Goal: Information Seeking & Learning: Learn about a topic

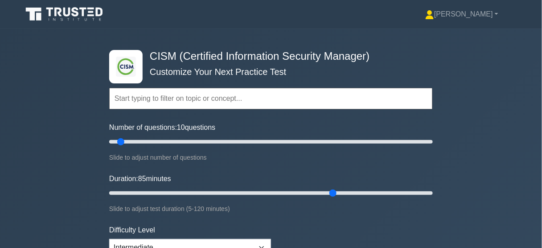
drag, startPoint x: 129, startPoint y: 191, endPoint x: 328, endPoint y: 207, distance: 200.3
type input "85"
click at [328, 198] on input "Duration: 85 minutes" at bounding box center [270, 193] width 323 height 11
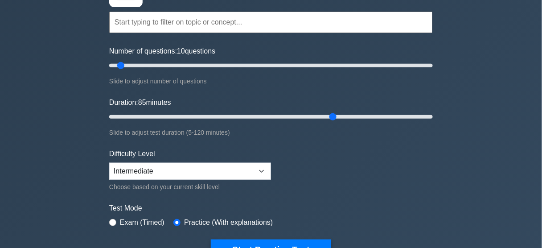
scroll to position [143, 0]
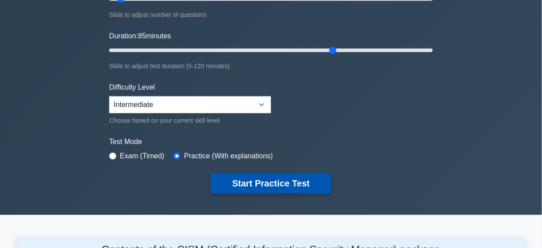
click at [306, 184] on button "Start Practice Test" at bounding box center [271, 183] width 120 height 20
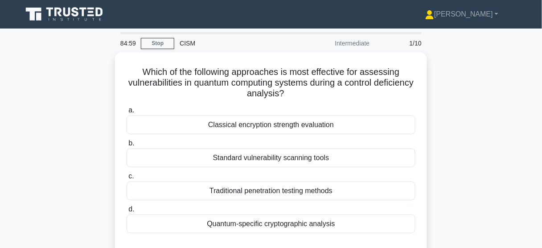
scroll to position [36, 0]
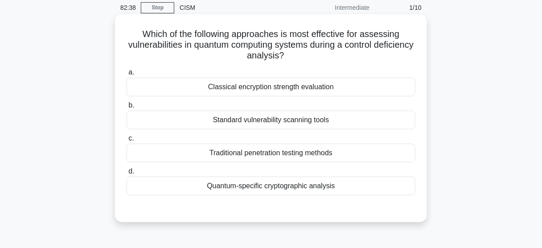
click at [348, 185] on div "Quantum-specific cryptographic analysis" at bounding box center [271, 185] width 289 height 19
click at [127, 174] on input "d. Quantum-specific cryptographic analysis" at bounding box center [127, 171] width 0 height 6
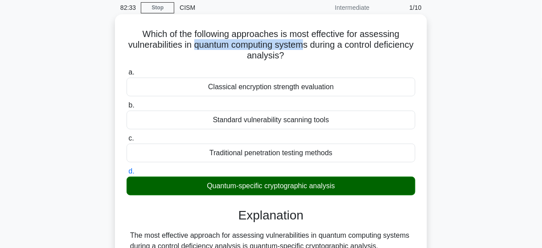
drag, startPoint x: 214, startPoint y: 45, endPoint x: 328, endPoint y: 47, distance: 114.1
click at [328, 47] on h5 "Which of the following approaches is most effective for assessing vulnerabiliti…" at bounding box center [271, 45] width 290 height 33
drag, startPoint x: 331, startPoint y: 46, endPoint x: 213, endPoint y: 45, distance: 117.2
click at [213, 45] on h5 "Which of the following approaches is most effective for assessing vulnerabiliti…" at bounding box center [271, 45] width 290 height 33
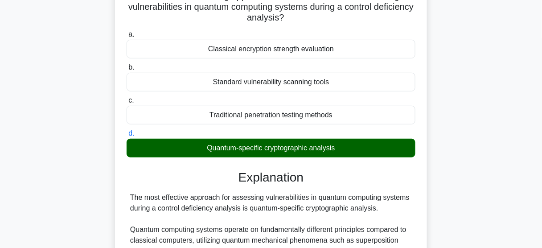
scroll to position [0, 0]
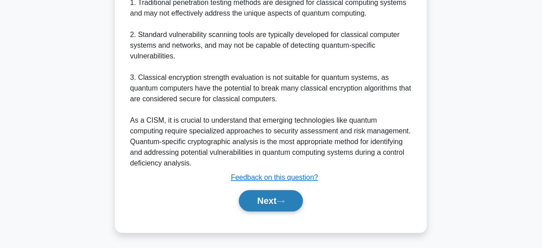
click at [302, 194] on button "Next" at bounding box center [271, 200] width 64 height 21
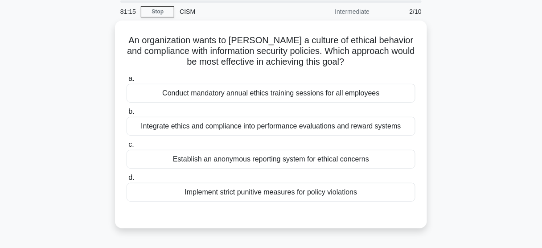
scroll to position [20, 0]
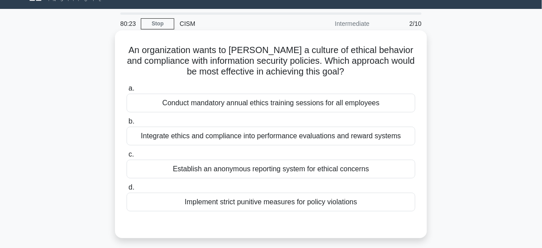
click at [249, 106] on div "Conduct mandatory annual ethics training sessions for all employees" at bounding box center [271, 103] width 289 height 19
click at [127, 91] on input "a. Conduct mandatory annual ethics training sessions for all employees" at bounding box center [127, 89] width 0 height 6
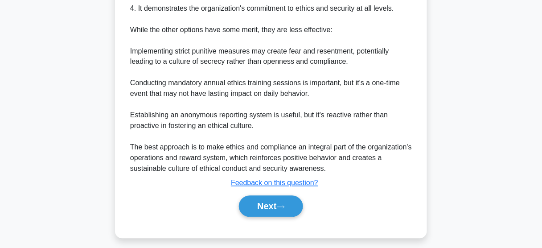
scroll to position [365, 0]
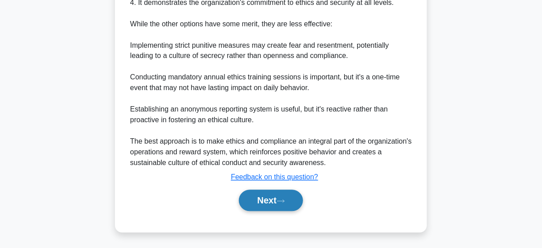
click at [295, 206] on button "Next" at bounding box center [271, 200] width 64 height 21
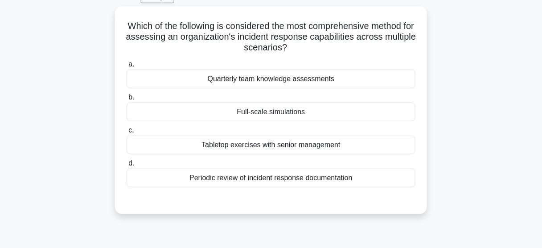
scroll to position [20, 0]
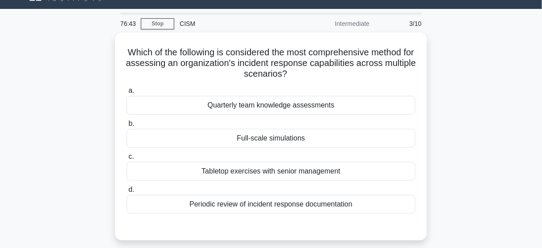
click at [450, 100] on div "Which of the following is considered the most comprehensive method for assessin…" at bounding box center [271, 142] width 508 height 218
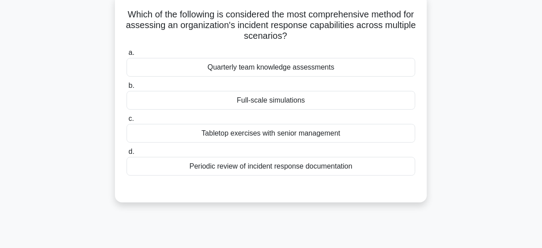
click at [339, 169] on div "Periodic review of incident response documentation" at bounding box center [271, 166] width 289 height 19
click at [127, 155] on input "d. Periodic review of incident response documentation" at bounding box center [127, 152] width 0 height 6
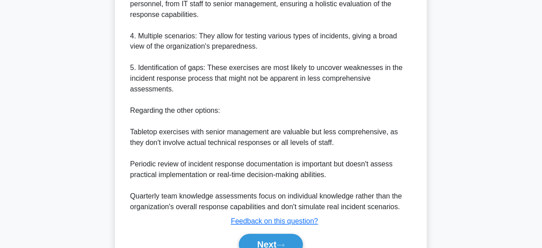
scroll to position [419, 0]
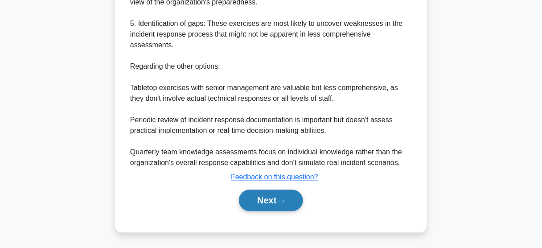
click at [289, 197] on button "Next" at bounding box center [271, 200] width 64 height 21
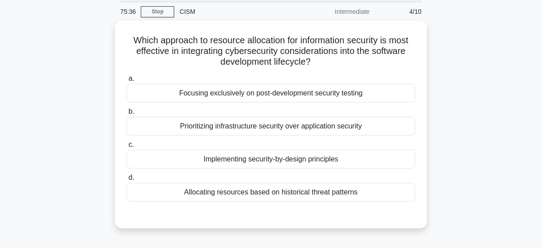
scroll to position [20, 0]
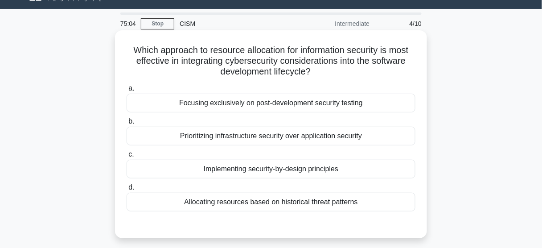
click at [257, 135] on div "Prioritizing infrastructure security over application security" at bounding box center [271, 136] width 289 height 19
click at [127, 124] on input "b. Prioritizing infrastructure security over application security" at bounding box center [127, 121] width 0 height 6
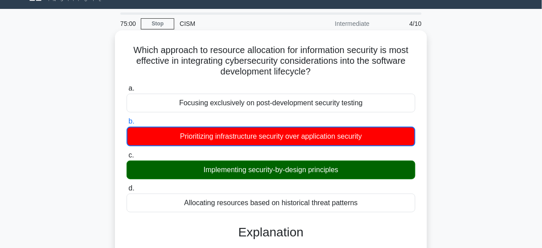
drag, startPoint x: 303, startPoint y: 171, endPoint x: 203, endPoint y: 172, distance: 100.2
click at [203, 172] on div "Implementing security-by-design principles" at bounding box center [271, 169] width 289 height 19
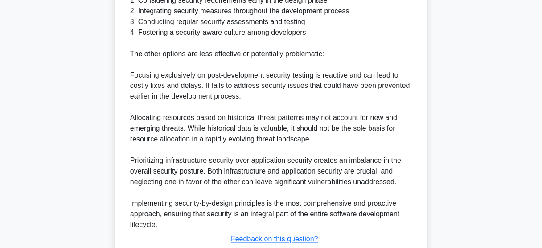
scroll to position [376, 0]
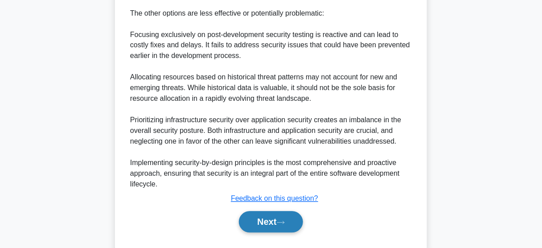
click at [279, 219] on button "Next" at bounding box center [271, 221] width 64 height 21
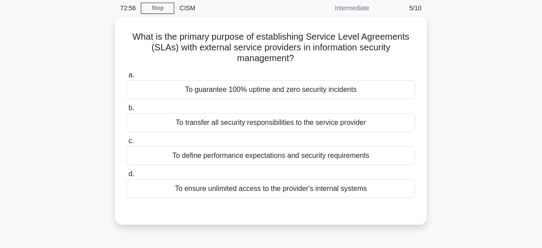
scroll to position [20, 0]
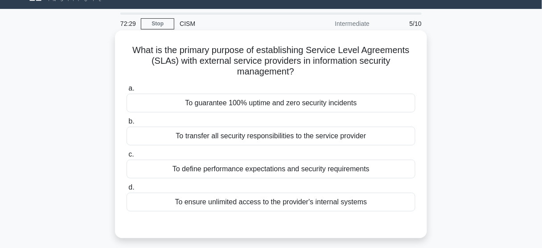
click at [314, 166] on div "To define performance expectations and security requirements" at bounding box center [271, 168] width 289 height 19
click at [127, 157] on input "c. To define performance expectations and security requirements" at bounding box center [127, 154] width 0 height 6
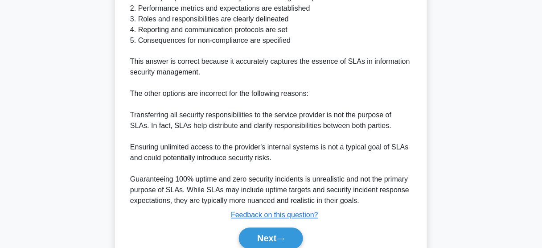
scroll to position [396, 0]
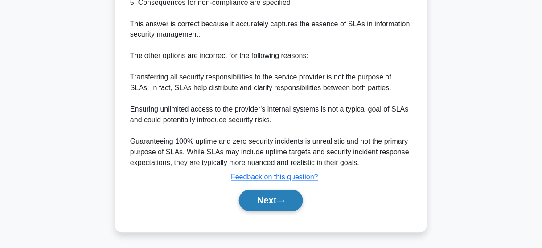
click at [296, 200] on button "Next" at bounding box center [271, 200] width 64 height 21
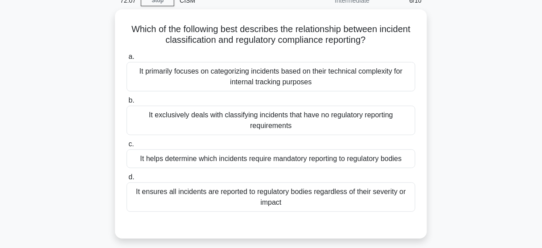
scroll to position [55, 0]
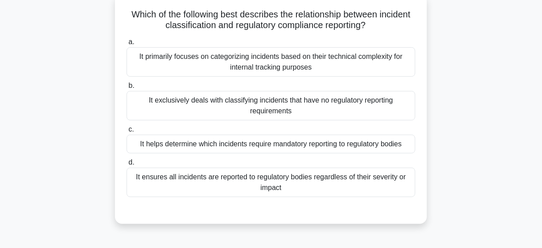
click at [386, 140] on div "It helps determine which incidents require mandatory reporting to regulatory bo…" at bounding box center [271, 144] width 289 height 19
click at [127, 132] on input "c. It helps determine which incidents require mandatory reporting to regulatory…" at bounding box center [127, 130] width 0 height 6
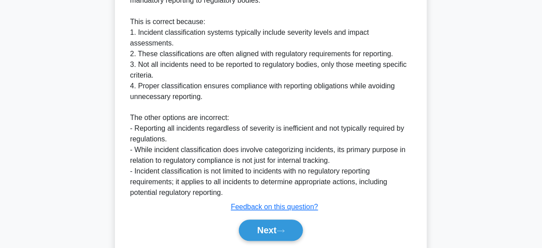
scroll to position [321, 0]
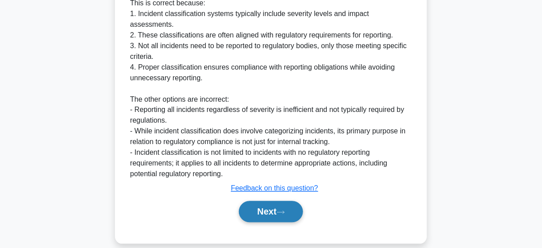
click at [293, 204] on button "Next" at bounding box center [271, 211] width 64 height 21
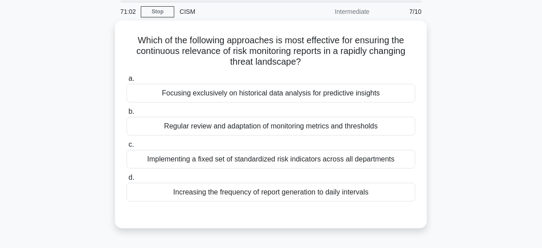
scroll to position [20, 0]
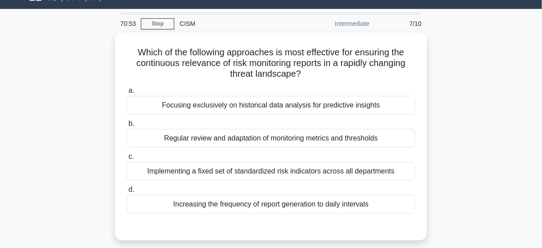
click at [463, 130] on div "Which of the following approaches is most effective for ensuring the continuous…" at bounding box center [271, 142] width 508 height 218
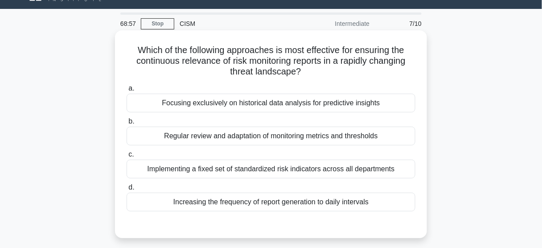
click at [313, 140] on div "Regular review and adaptation of monitoring metrics and thresholds" at bounding box center [271, 136] width 289 height 19
click at [127, 124] on input "b. Regular review and adaptation of monitoring metrics and thresholds" at bounding box center [127, 121] width 0 height 6
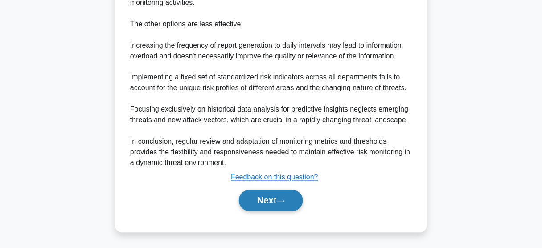
click at [286, 208] on button "Next" at bounding box center [271, 200] width 64 height 21
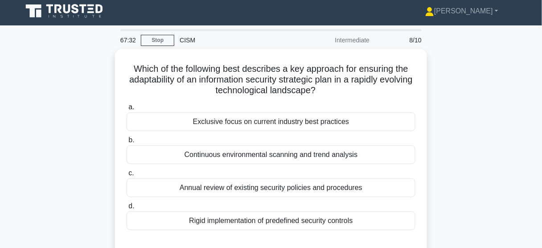
scroll to position [0, 0]
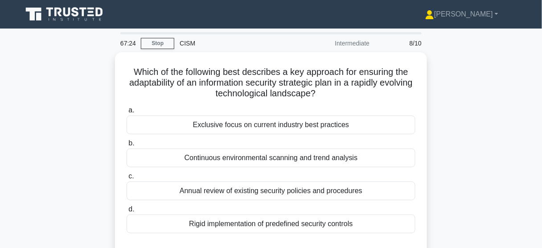
click at [494, 164] on div "Which of the following best describes a key approach for ensuring the adaptabil…" at bounding box center [271, 161] width 508 height 218
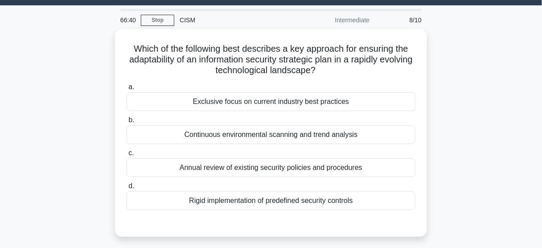
scroll to position [36, 0]
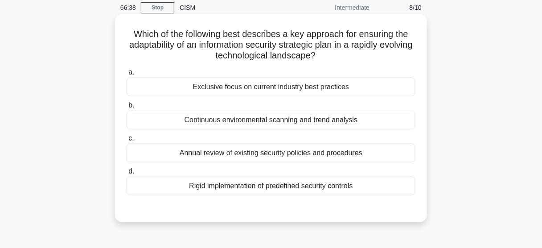
click at [355, 120] on div "Continuous environmental scanning and trend analysis" at bounding box center [271, 119] width 289 height 19
click at [127, 108] on input "b. Continuous environmental scanning and trend analysis" at bounding box center [127, 105] width 0 height 6
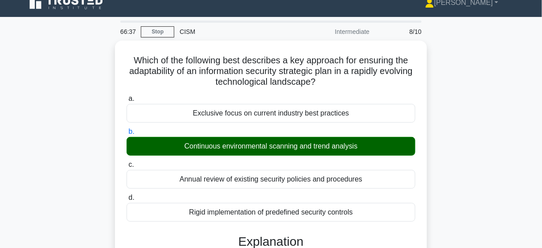
scroll to position [0, 0]
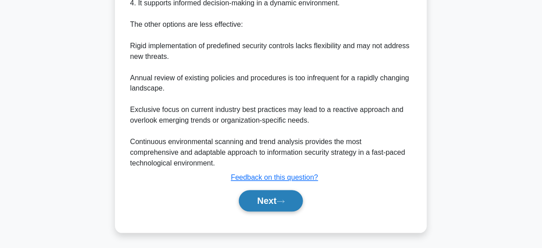
click at [290, 204] on button "Next" at bounding box center [271, 200] width 64 height 21
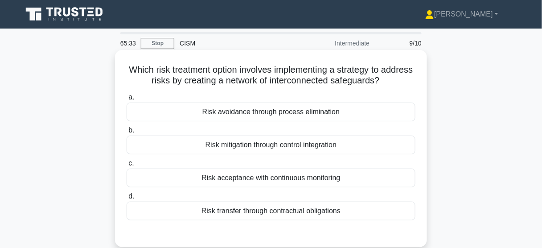
click at [389, 149] on div "Risk mitigation through control integration" at bounding box center [271, 144] width 289 height 19
click at [127, 133] on input "b. Risk mitigation through control integration" at bounding box center [127, 130] width 0 height 6
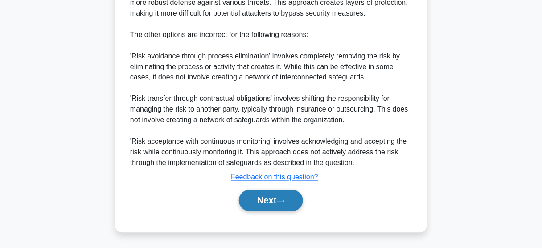
click at [279, 191] on button "Next" at bounding box center [271, 200] width 64 height 21
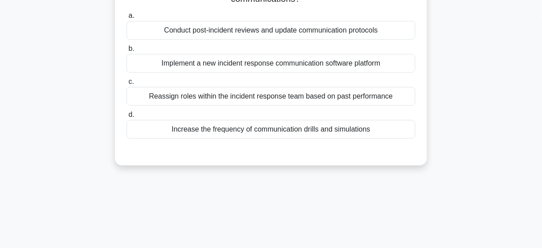
scroll to position [20, 0]
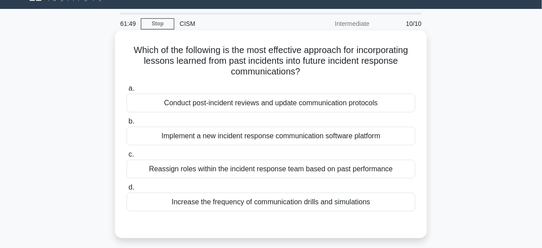
click at [337, 203] on div "Increase the frequency of communication drills and simulations" at bounding box center [271, 201] width 289 height 19
click at [127, 190] on input "d. Increase the frequency of communication drills and simulations" at bounding box center [127, 187] width 0 height 6
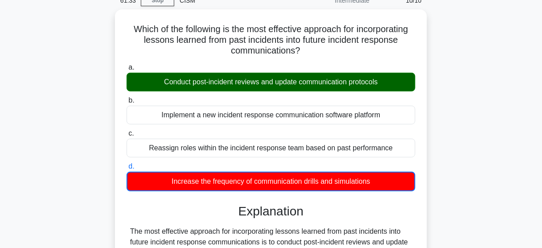
scroll to position [55, 0]
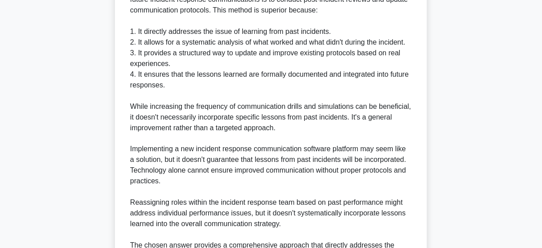
scroll to position [387, 0]
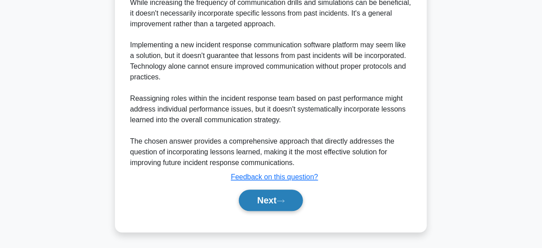
click at [294, 197] on button "Next" at bounding box center [271, 200] width 64 height 21
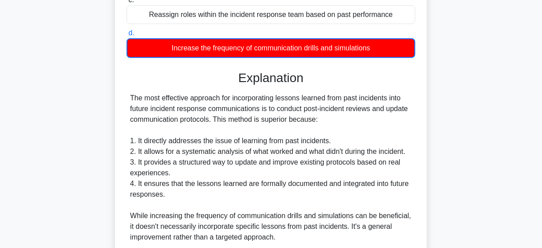
scroll to position [94, 0]
